Goal: Book appointment/travel/reservation

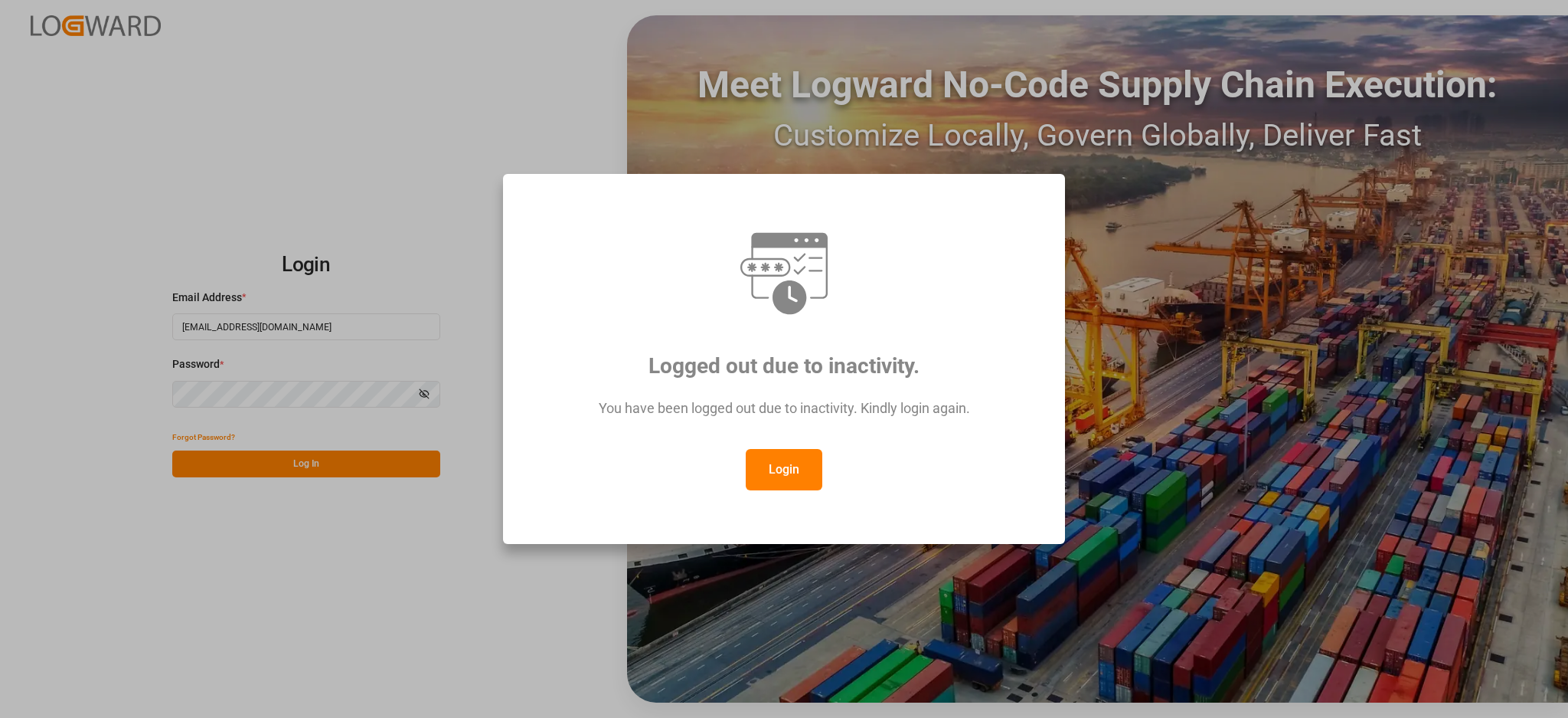
click at [787, 466] on button "Login" at bounding box center [784, 469] width 76 height 41
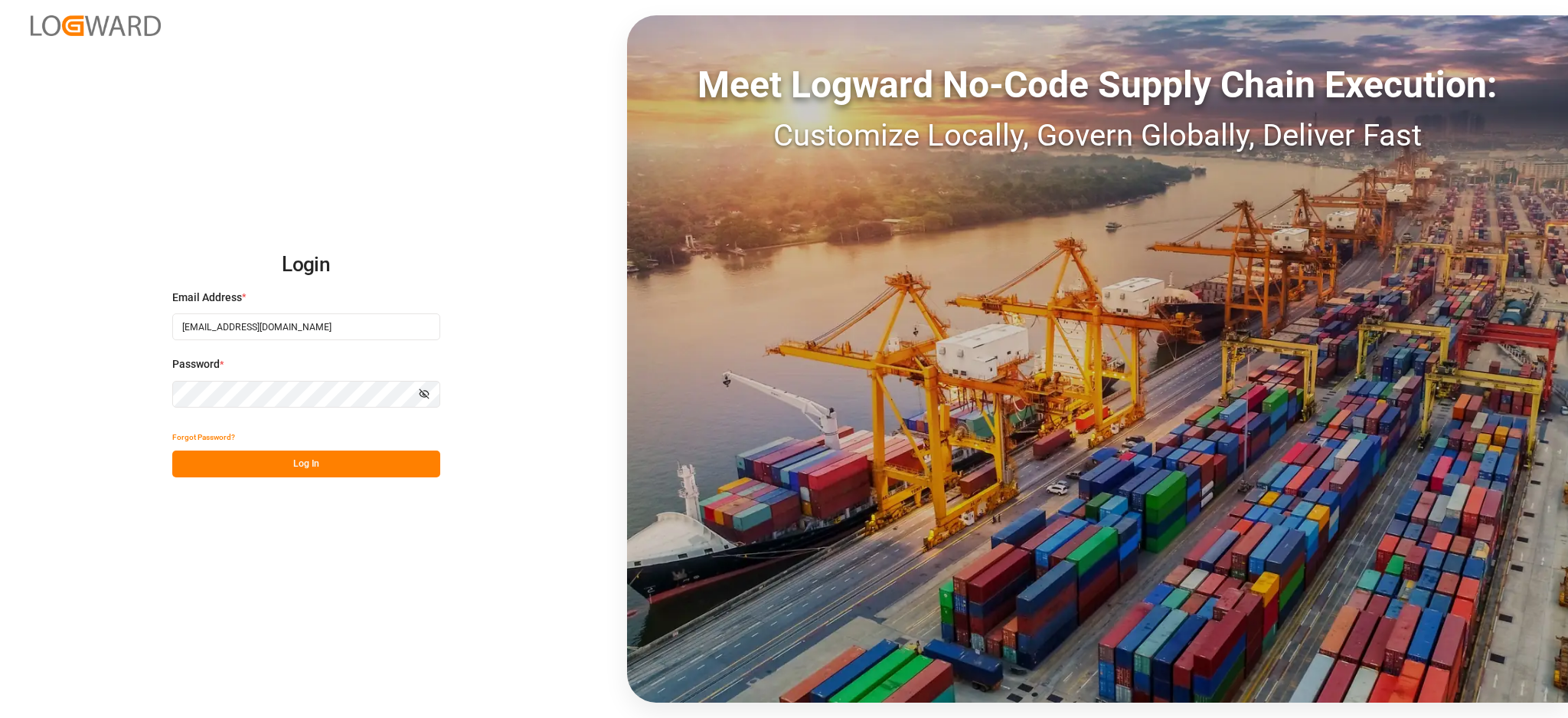
click at [340, 465] on button "Log In" at bounding box center [307, 463] width 268 height 27
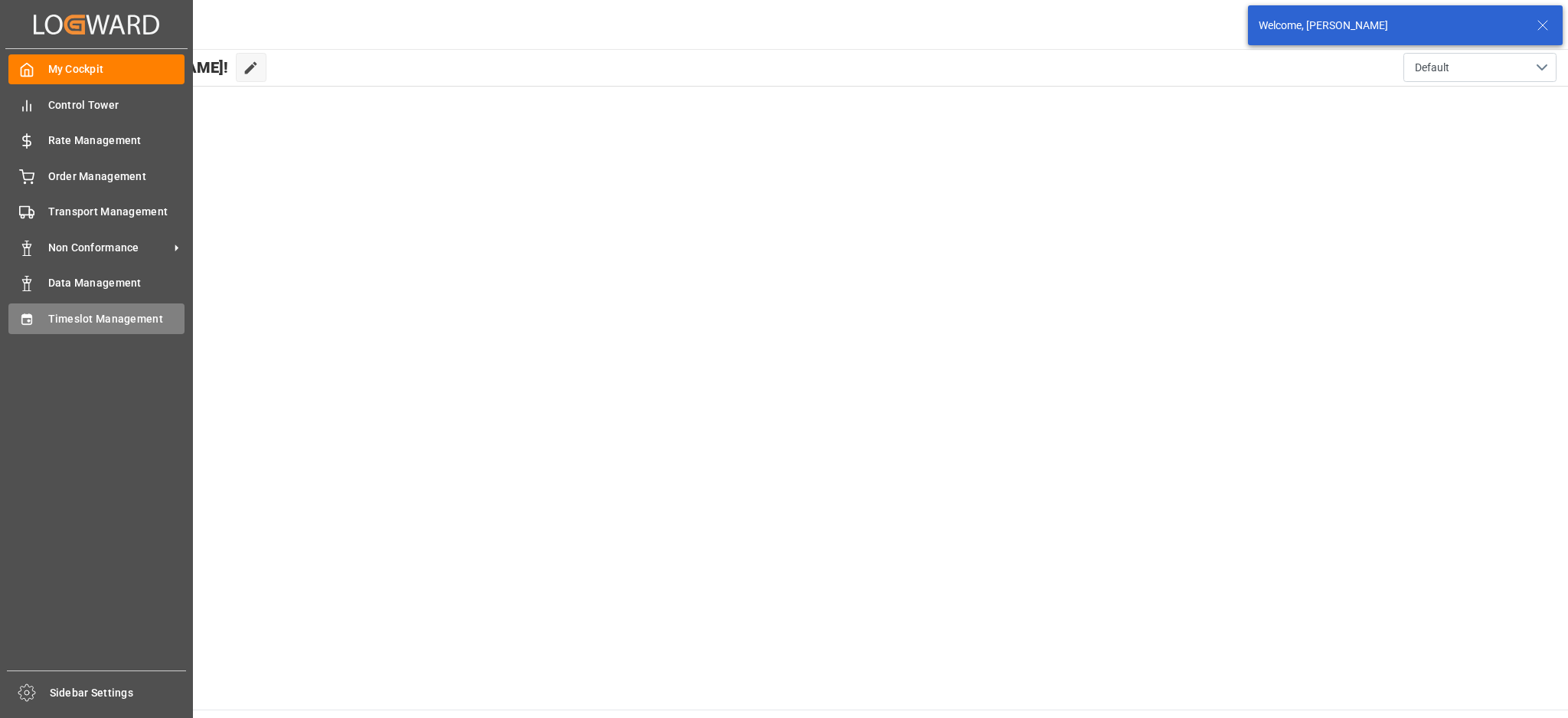
click at [49, 331] on div "Timeslot Management Timeslot Management" at bounding box center [96, 318] width 176 height 30
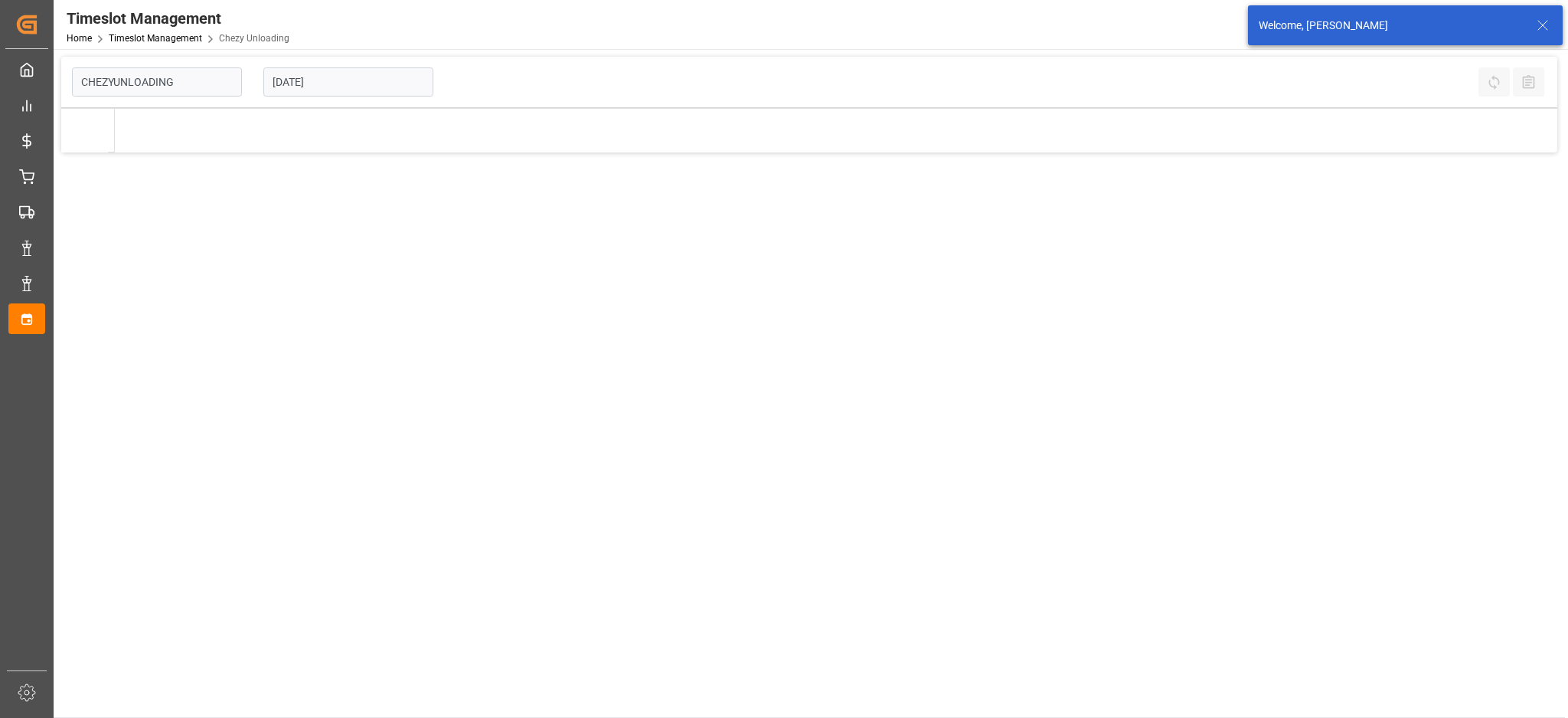
type input "Chezy Unloading"
click at [319, 89] on input "[DATE]" at bounding box center [349, 81] width 170 height 29
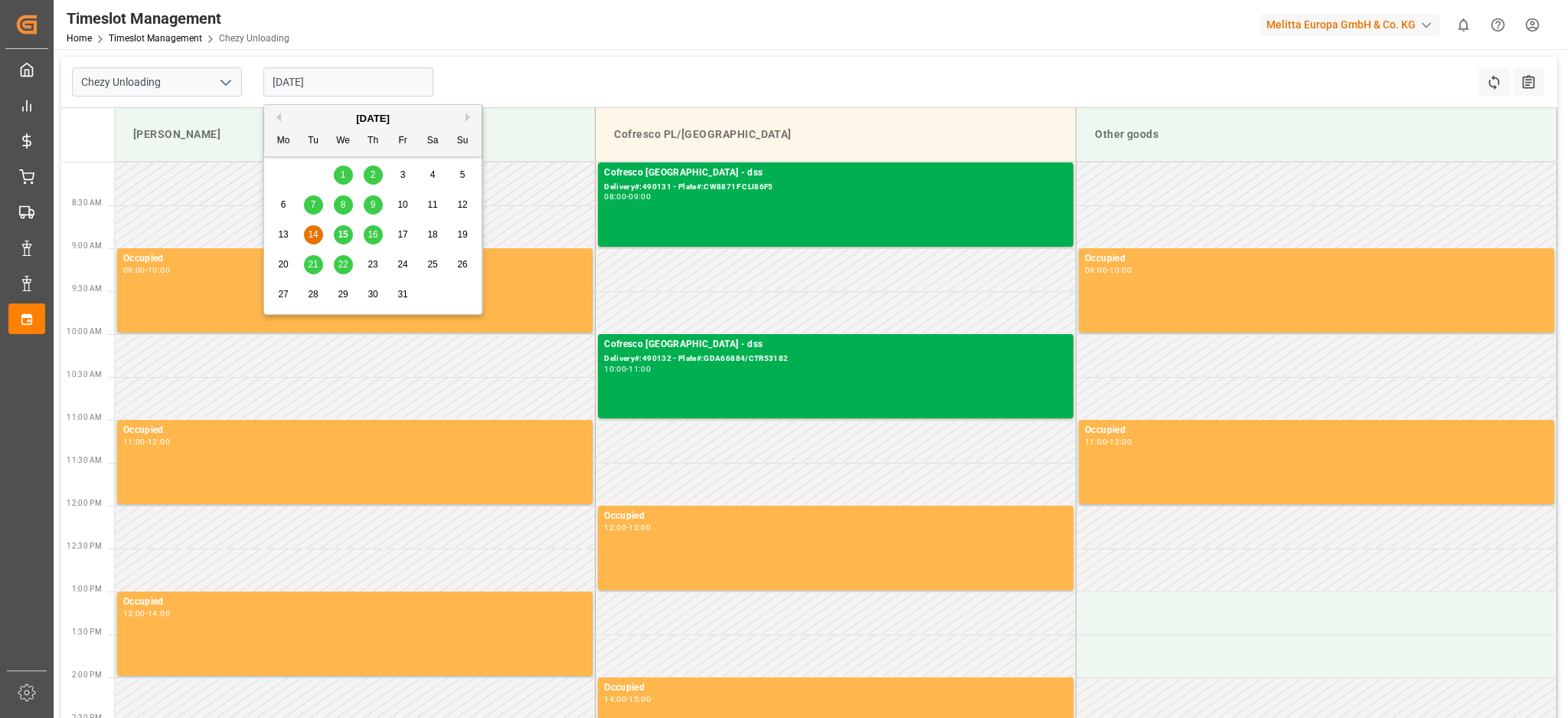
click at [343, 263] on span "22" at bounding box center [342, 265] width 10 height 11
type input "[DATE]"
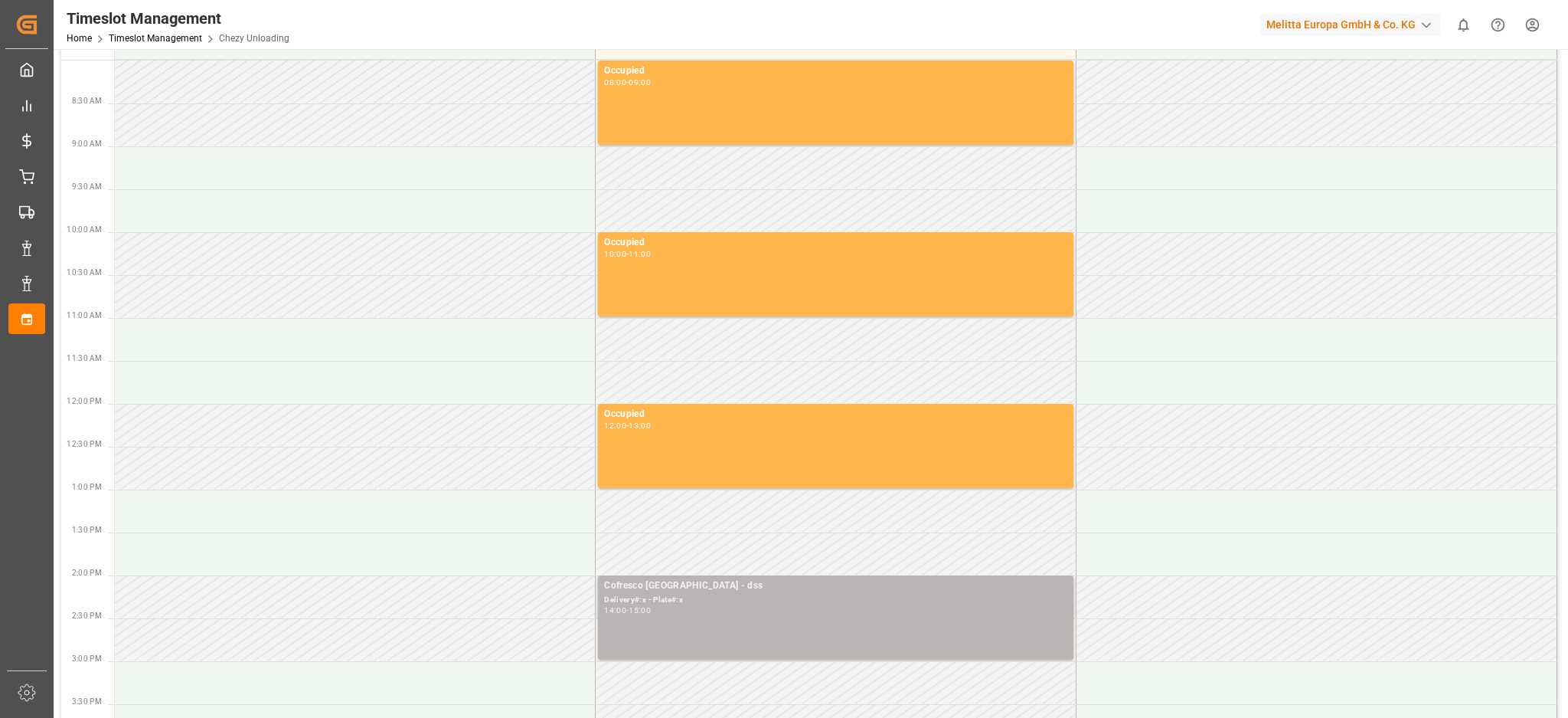
scroll to position [204, 0]
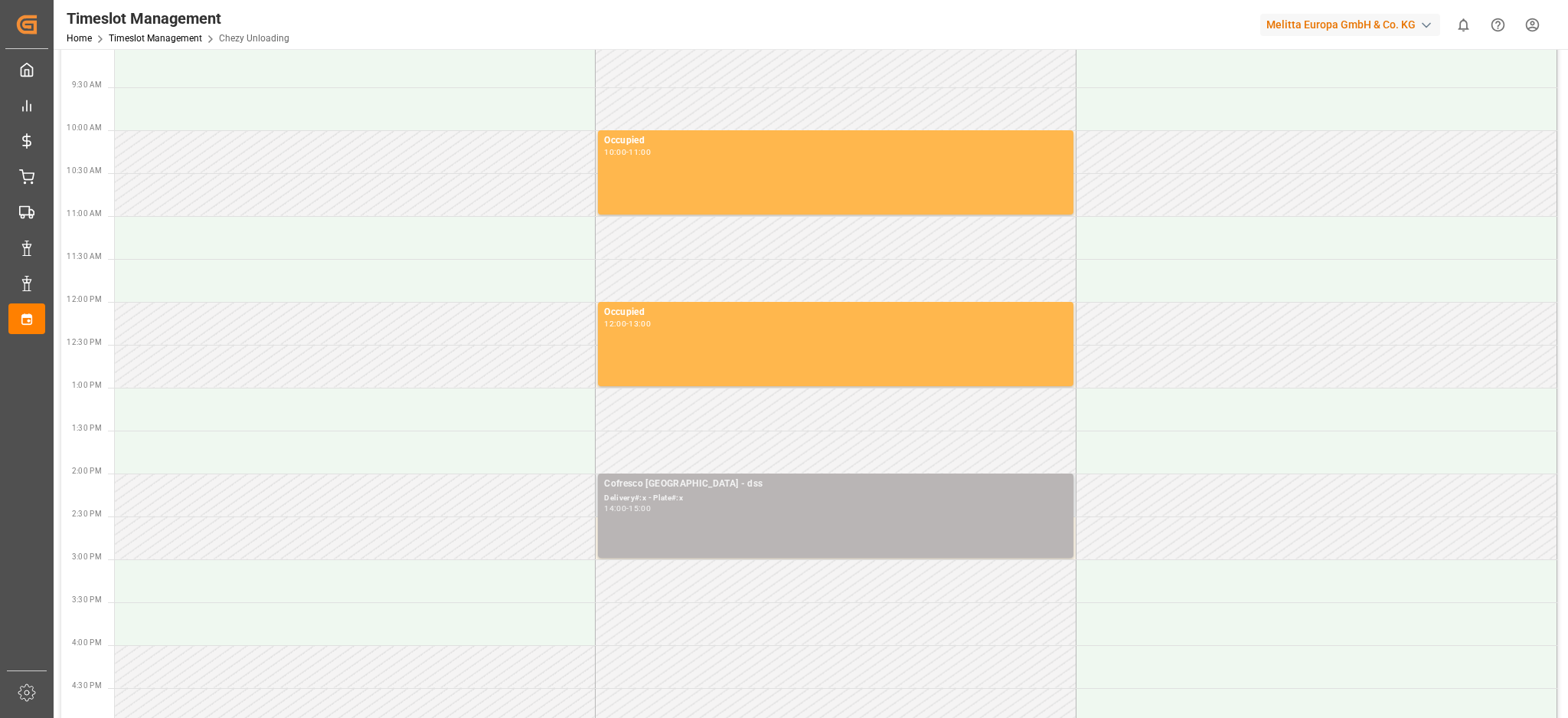
click at [727, 489] on div "Cofresco [GEOGRAPHIC_DATA] - dss" at bounding box center [835, 484] width 463 height 15
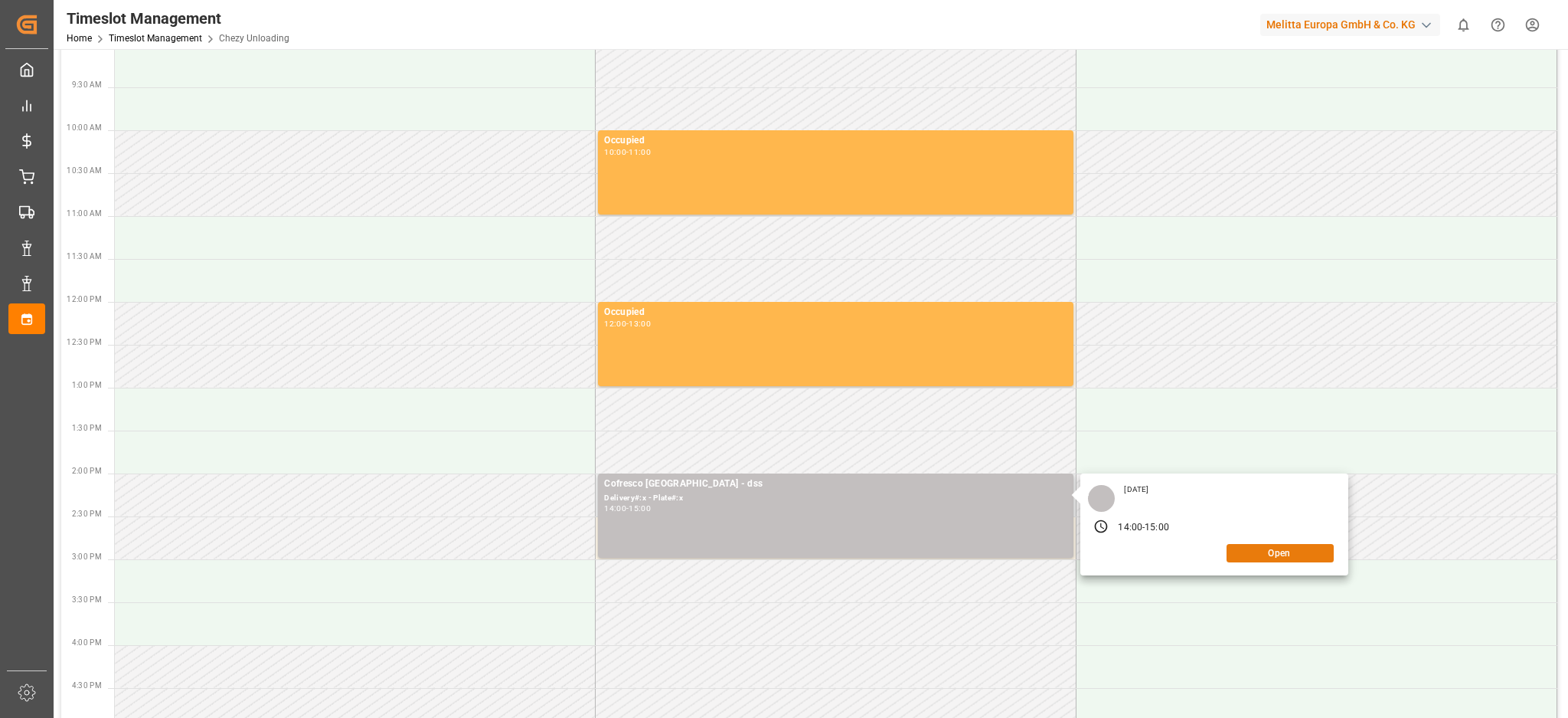
click at [1274, 545] on button "Open" at bounding box center [1280, 553] width 107 height 19
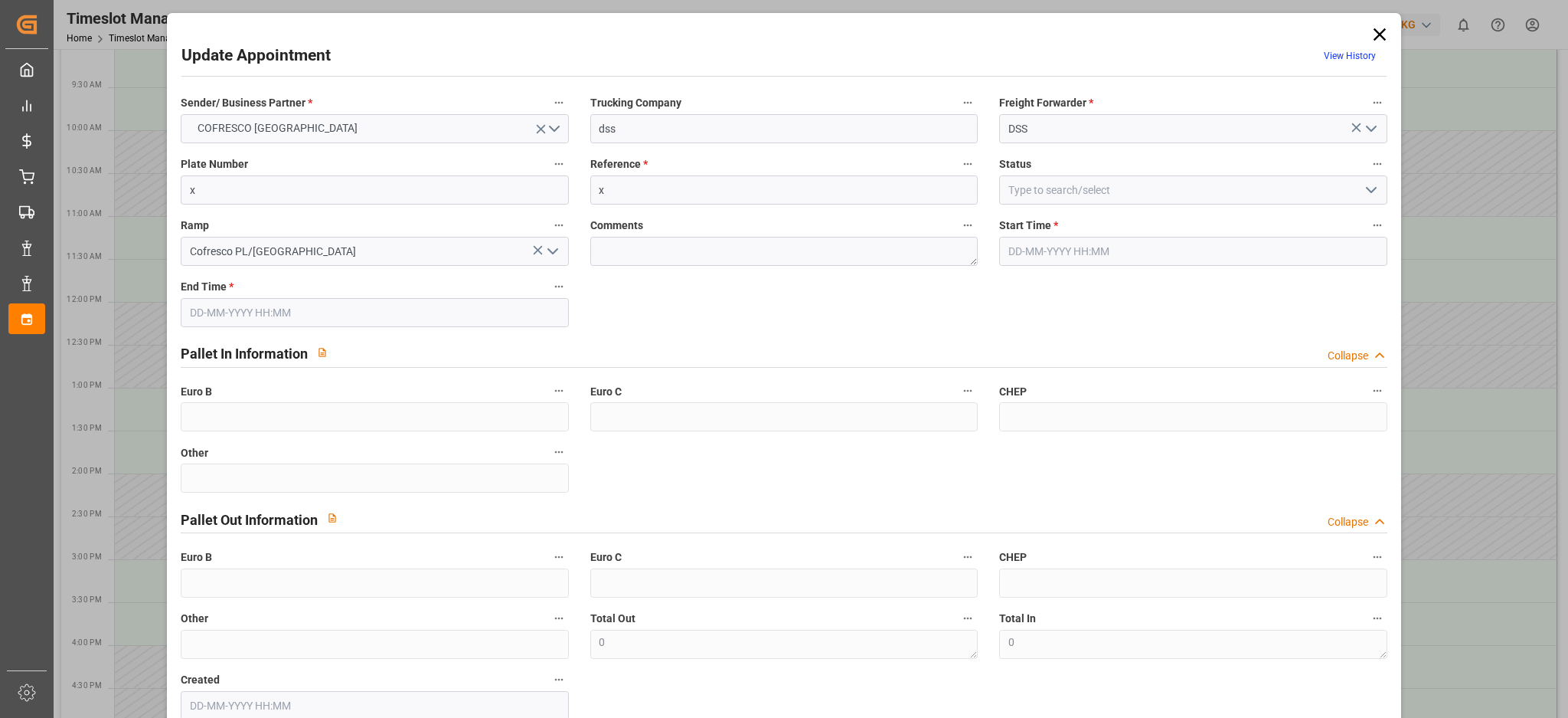
type input "[DATE] 14:00"
type input "[DATE] 15:00"
type input "[DATE] 09:38"
click at [282, 188] on input "x" at bounding box center [375, 189] width 388 height 29
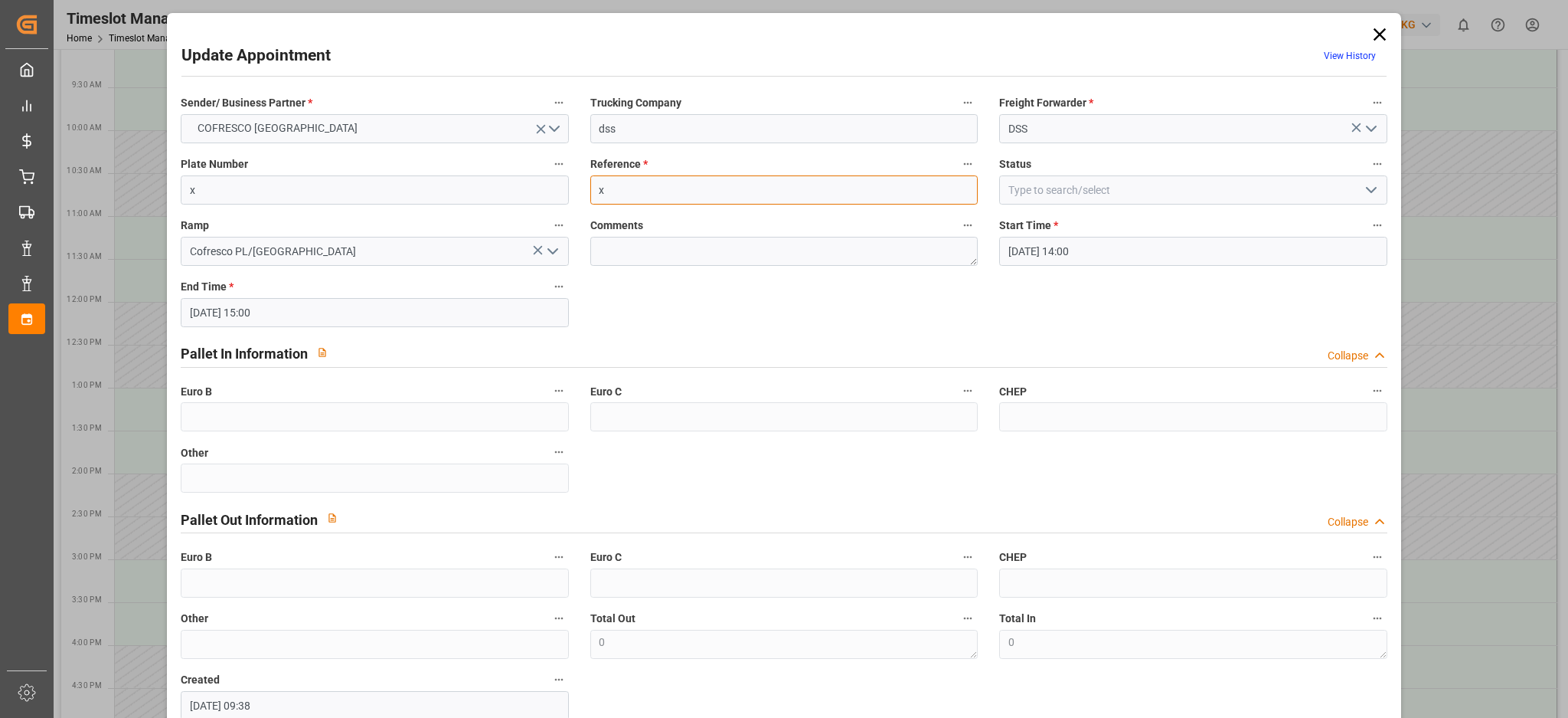
click at [619, 185] on input "x" at bounding box center [784, 189] width 388 height 29
paste input "490407"
type input "490407"
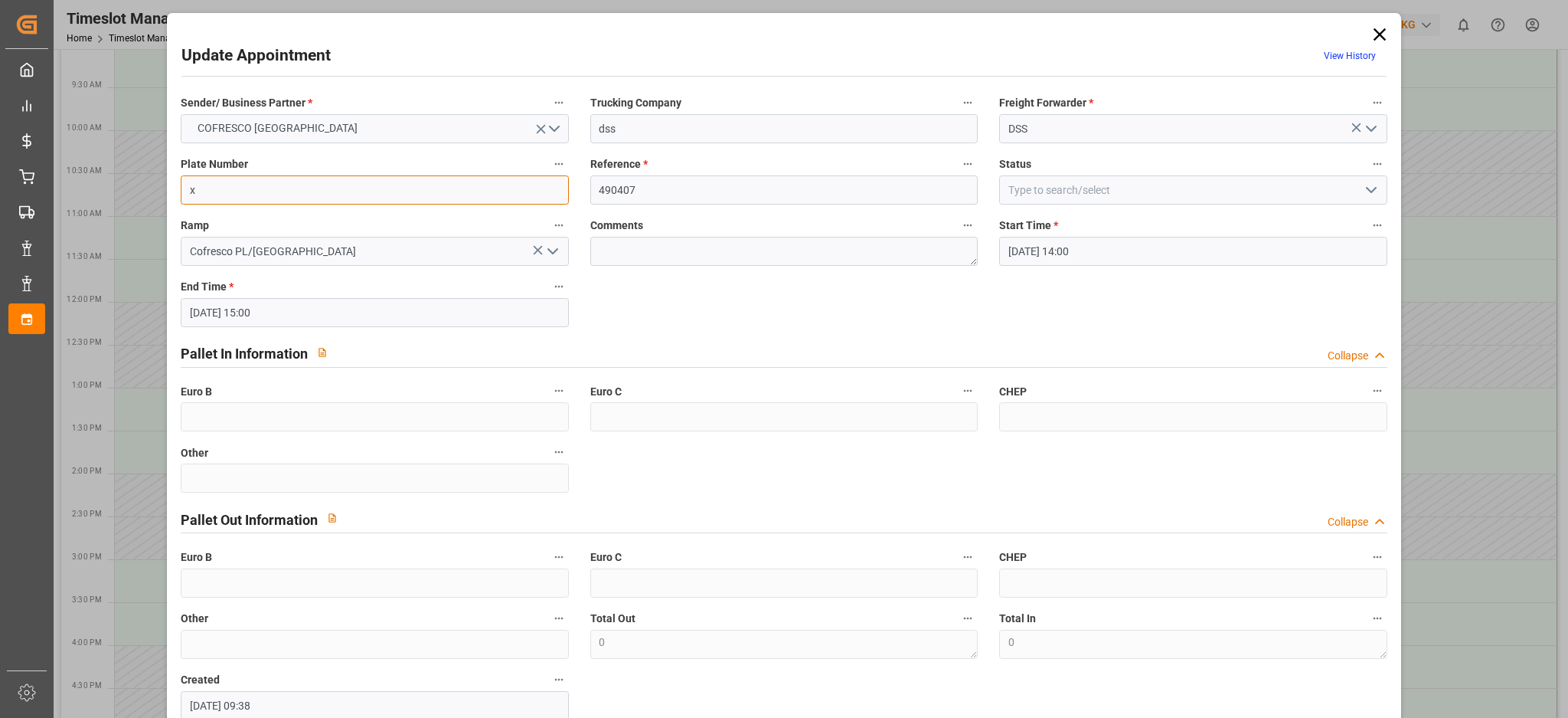
click at [375, 193] on input "x" at bounding box center [375, 189] width 388 height 29
paste input "GDA81505/GDA99133"
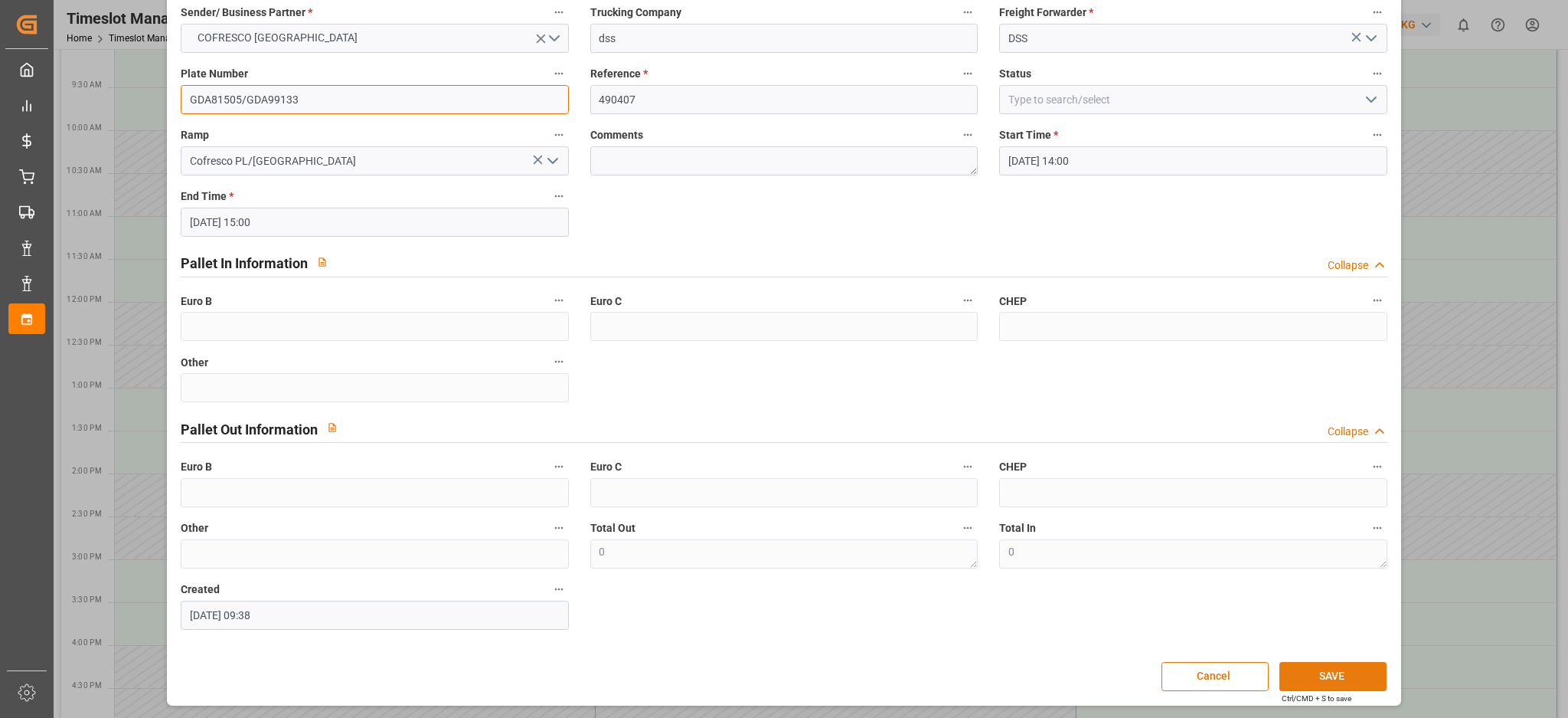
type input "GDA81505/GDA99133"
click at [1322, 682] on button "SAVE" at bounding box center [1333, 676] width 107 height 29
